Goal: Find specific page/section

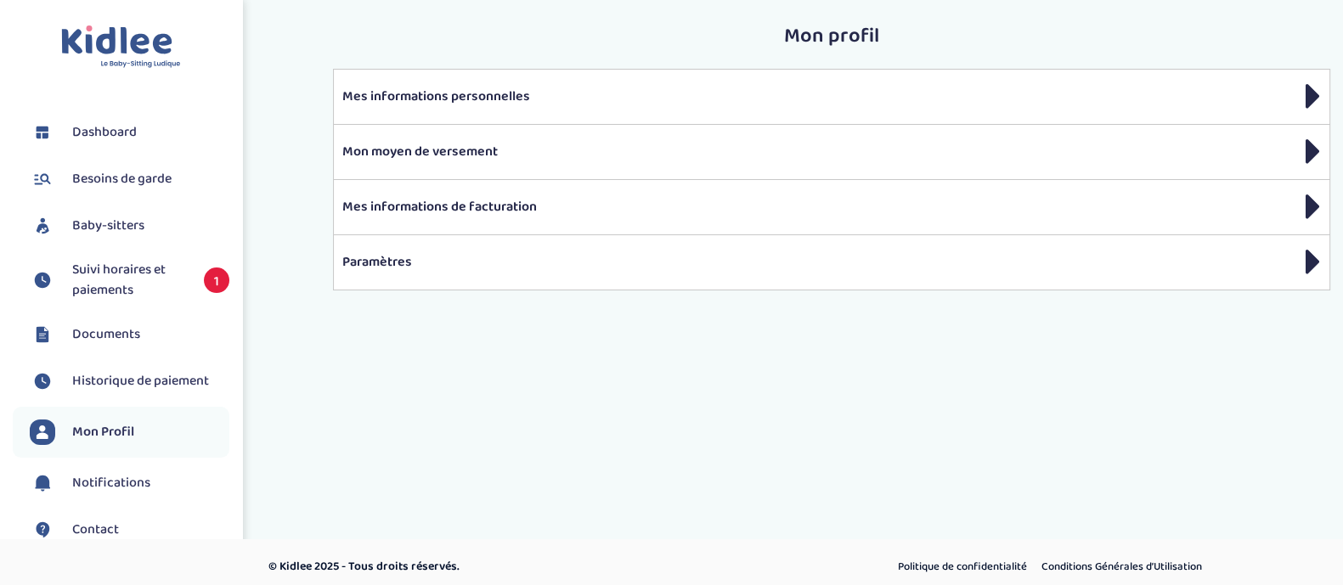
click at [136, 283] on span "Suivi horaires et paiements" at bounding box center [129, 280] width 115 height 41
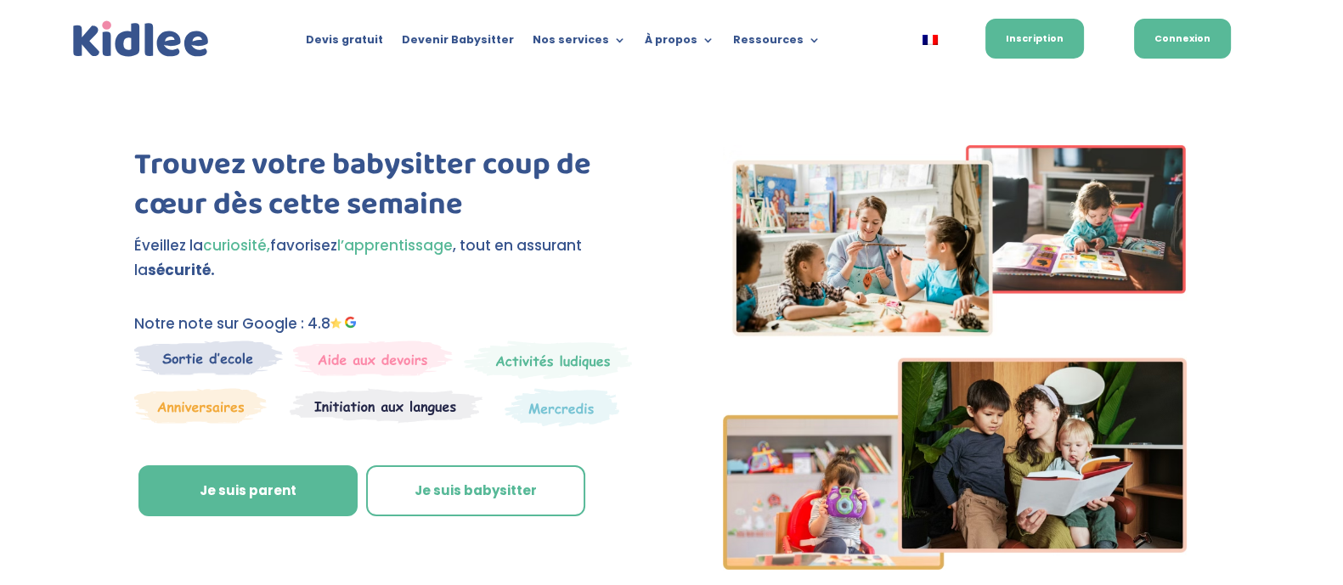
click at [1217, 34] on link "Connexion" at bounding box center [1182, 39] width 97 height 40
